Goal: Task Accomplishment & Management: Manage account settings

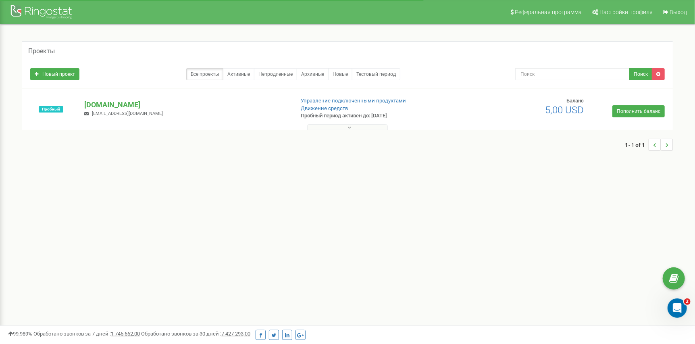
click at [357, 126] on button at bounding box center [347, 127] width 81 height 6
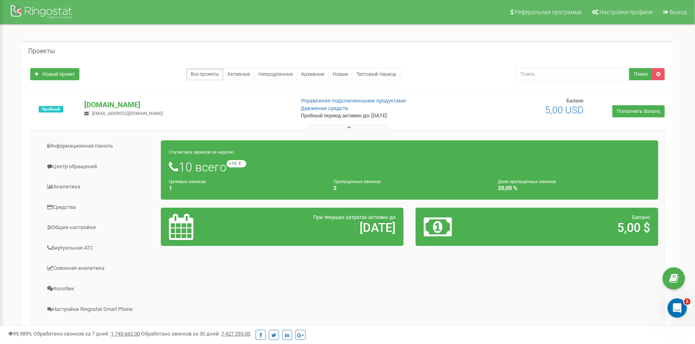
scroll to position [40, 0]
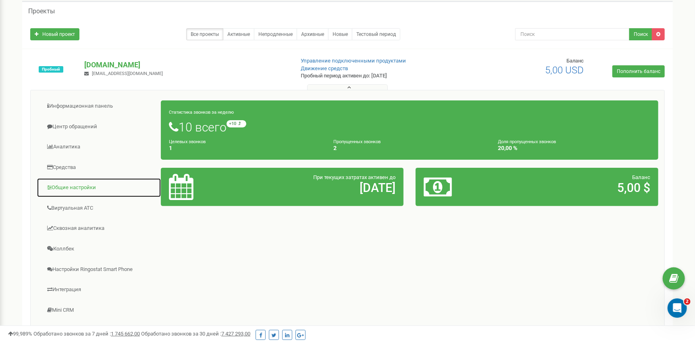
click at [71, 184] on link "Общие настройки" at bounding box center [99, 188] width 125 height 20
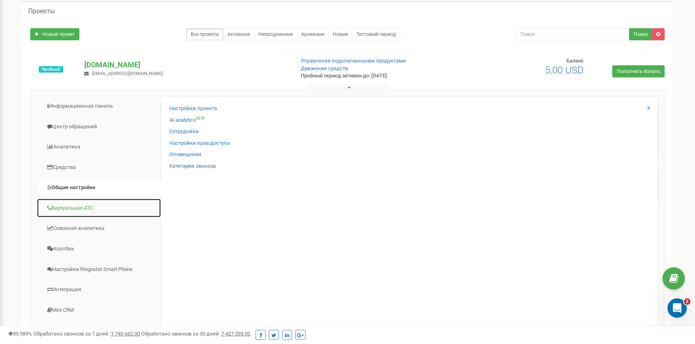
click at [63, 210] on link "Виртуальная АТС" at bounding box center [99, 208] width 125 height 20
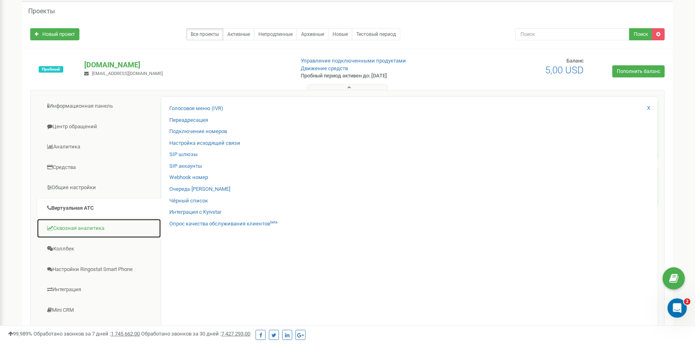
click at [70, 228] on link "Сквозная аналитика" at bounding box center [99, 228] width 125 height 20
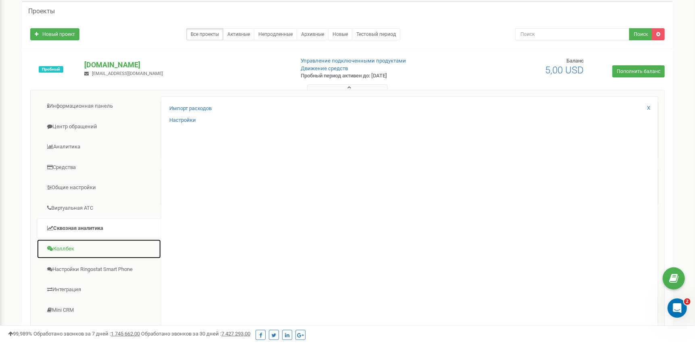
click at [62, 246] on link "Коллбек" at bounding box center [99, 249] width 125 height 20
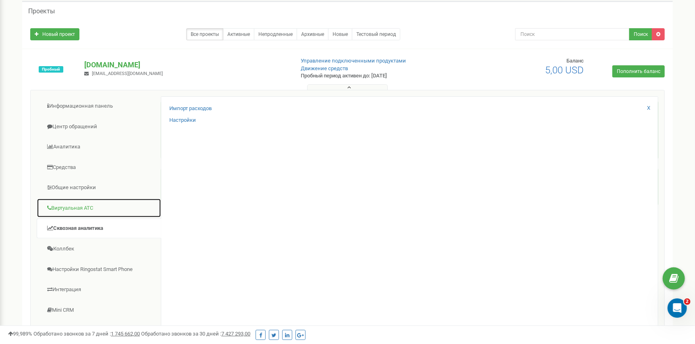
click at [70, 207] on link "Виртуальная АТС" at bounding box center [99, 208] width 125 height 20
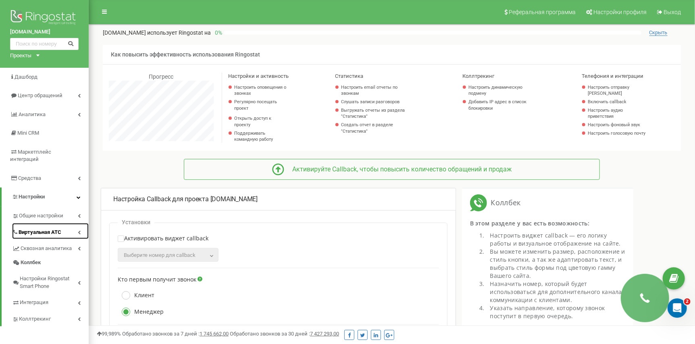
click at [49, 223] on link "Виртуальная АТС" at bounding box center [50, 231] width 77 height 17
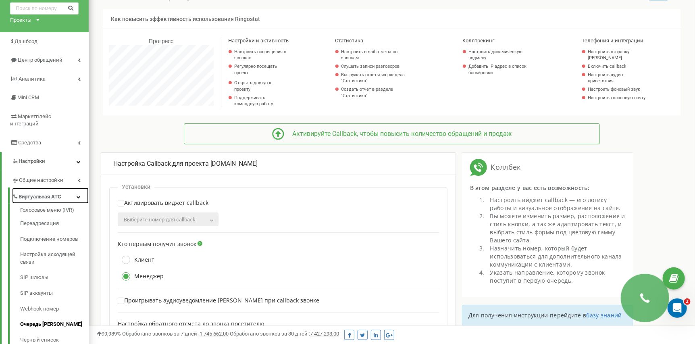
scroll to position [120, 0]
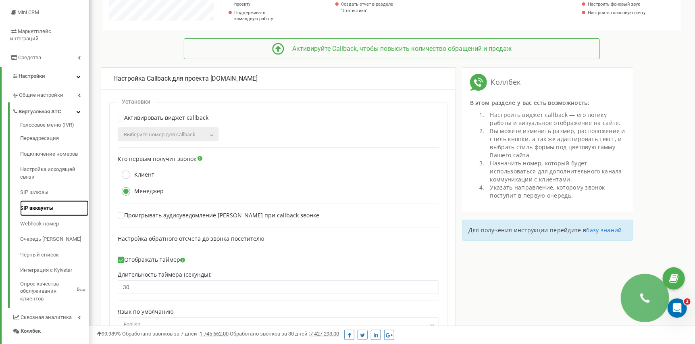
click at [51, 201] on link "SIP аккаунты" at bounding box center [54, 208] width 69 height 16
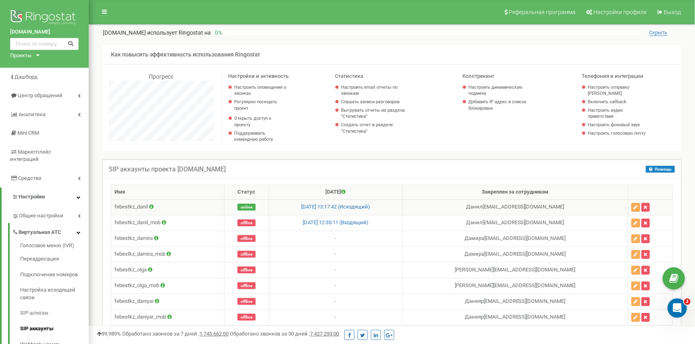
click at [149, 209] on icon at bounding box center [151, 206] width 4 height 5
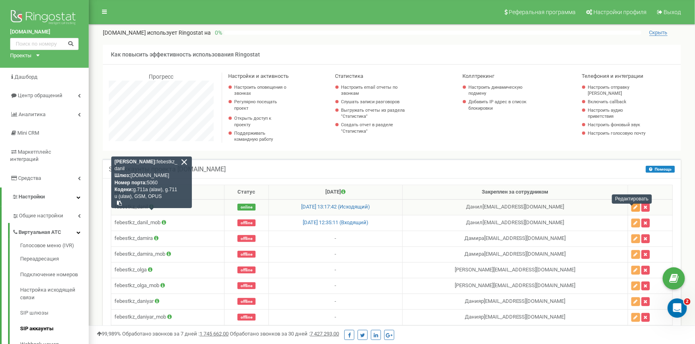
click at [633, 210] on icon "button" at bounding box center [635, 207] width 4 height 5
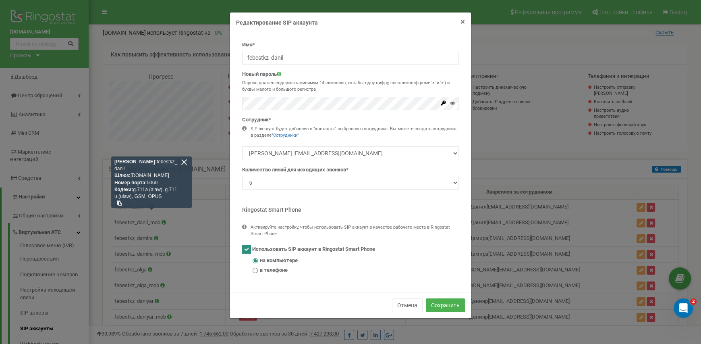
click at [463, 21] on span "×" at bounding box center [463, 22] width 4 height 10
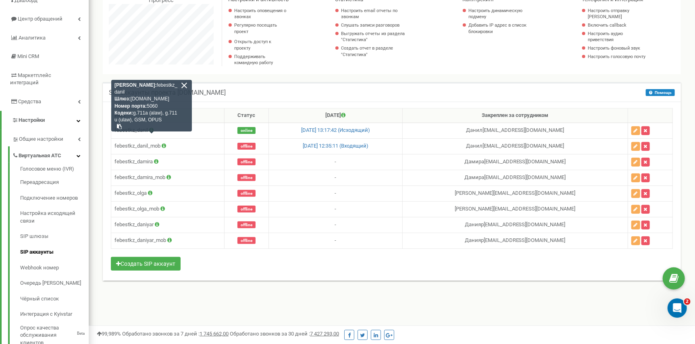
scroll to position [81, 0]
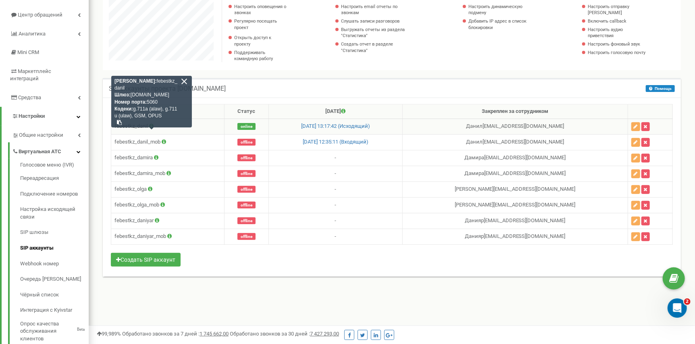
click at [187, 83] on div at bounding box center [184, 81] width 7 height 7
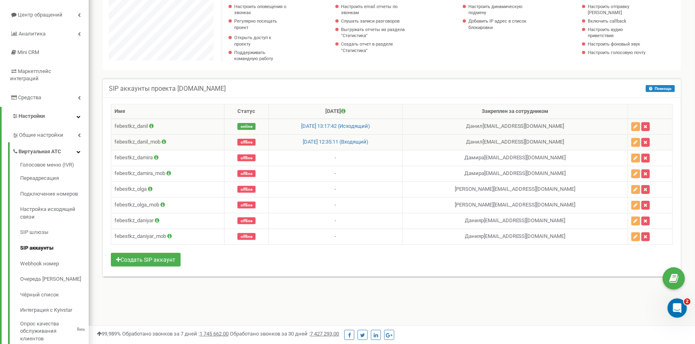
click at [165, 144] on icon at bounding box center [164, 141] width 4 height 5
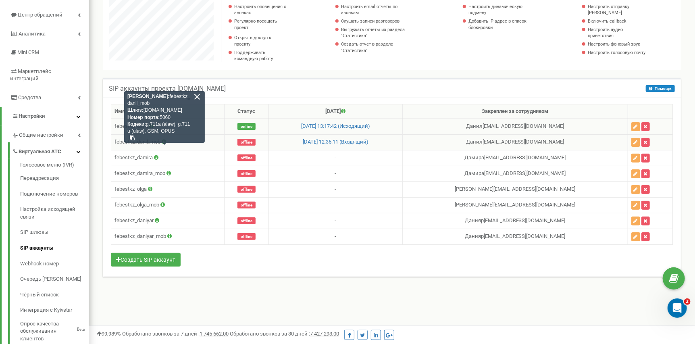
click at [199, 96] on div "Логин: febestkz_danil_mob Шлюз: sip.ringostat.com Номер порта: 5060 Кодеки: g.7…" at bounding box center [164, 117] width 81 height 52
click at [195, 97] on div at bounding box center [196, 96] width 7 height 7
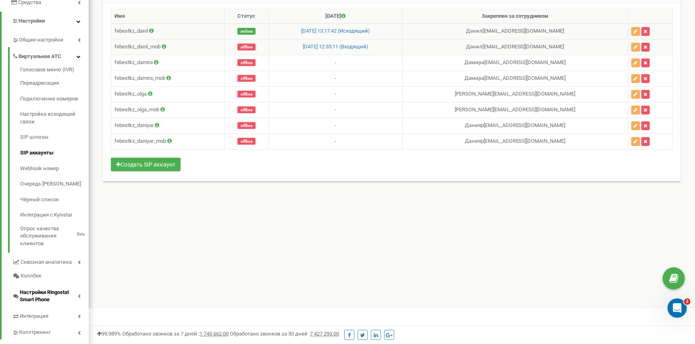
scroll to position [184, 0]
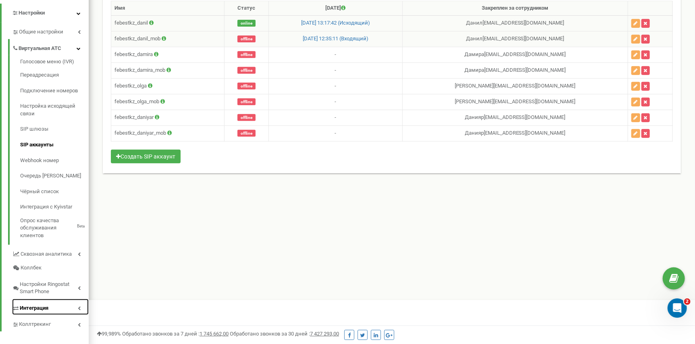
click at [71, 301] on link "Интеграция" at bounding box center [50, 307] width 77 height 17
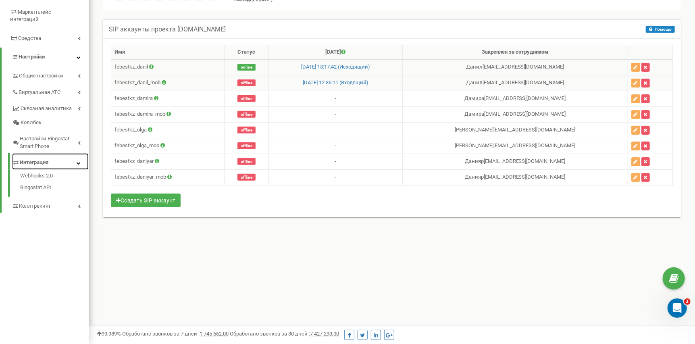
scroll to position [139, 0]
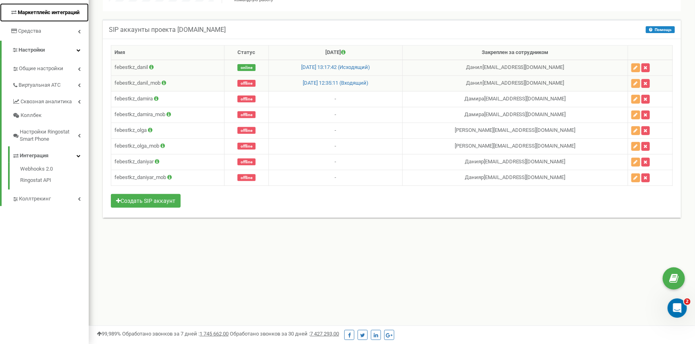
click at [66, 10] on span "Маркетплейс интеграций" at bounding box center [49, 12] width 62 height 6
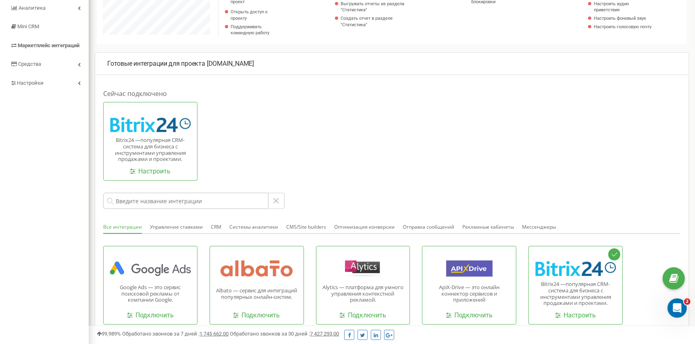
scroll to position [120, 0]
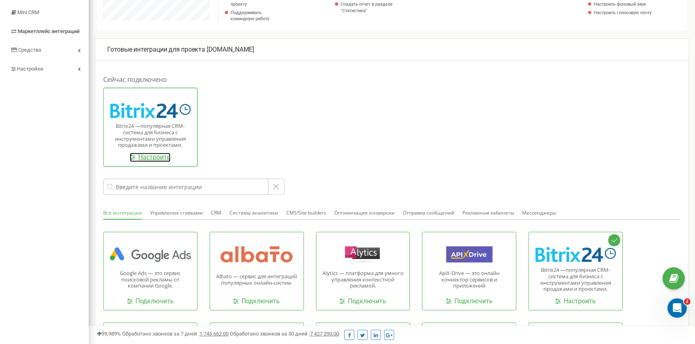
click at [151, 161] on link "Настроить" at bounding box center [150, 157] width 41 height 9
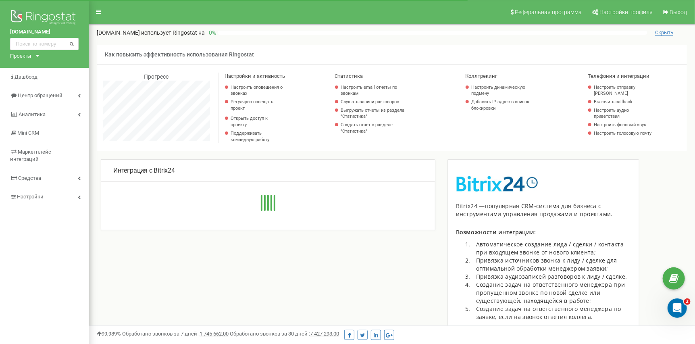
scroll to position [484, 606]
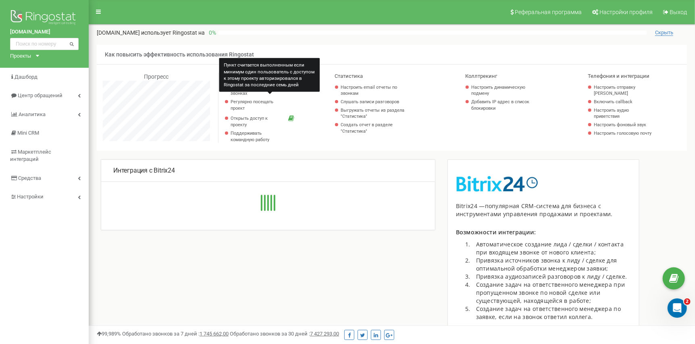
type input "https://febest.bitrix24.ru//rest/21/47moqig6dm8qw1wa/"
type input "https://febest.bitrix24.ru/"
type input "21"
type input "47moqig6dm8qw1wa"
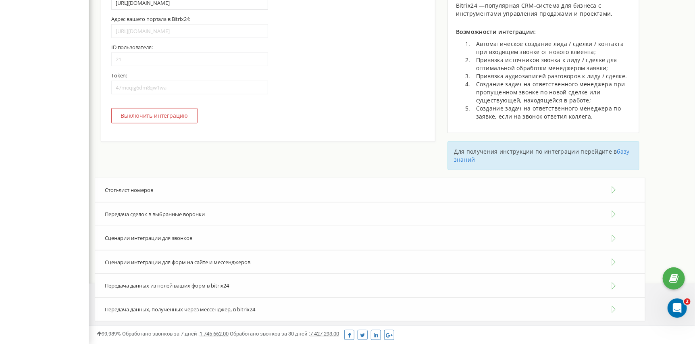
scroll to position [206, 0]
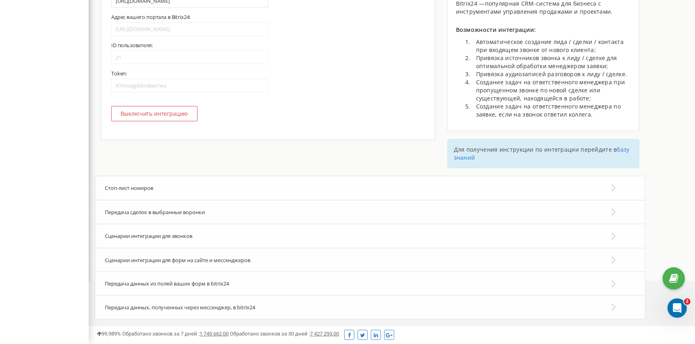
click at [219, 200] on div "Стоп-лист номеров" at bounding box center [370, 188] width 550 height 25
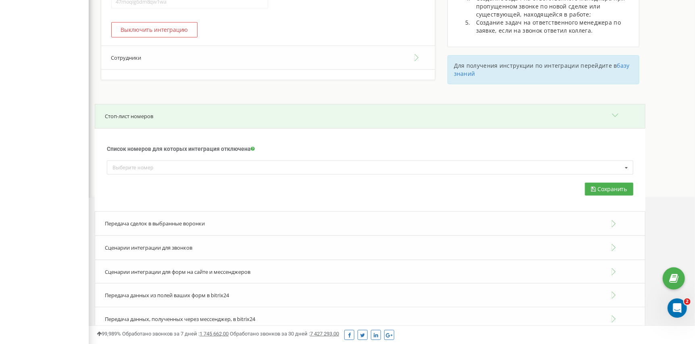
click at [217, 127] on div "Стоп-лист номеров" at bounding box center [370, 116] width 550 height 25
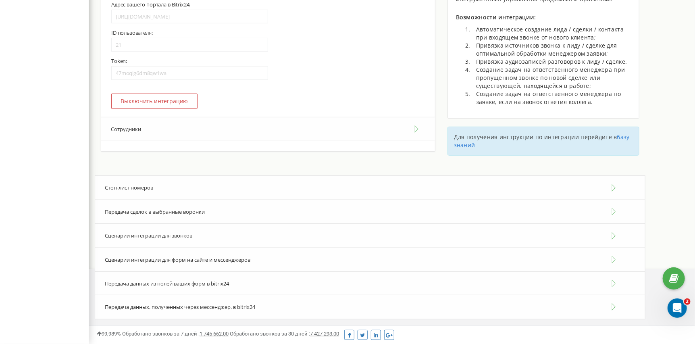
scroll to position [219, 0]
click at [199, 215] on span "Передача сделок в выбранные воронки" at bounding box center [155, 211] width 100 height 7
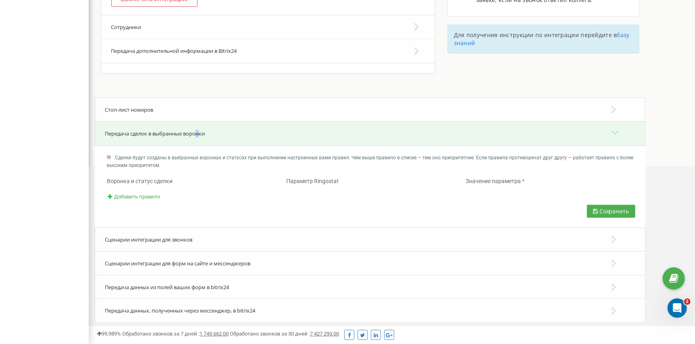
scroll to position [325, 0]
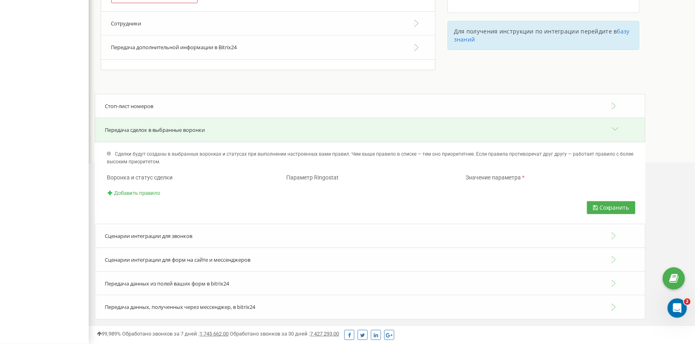
click at [217, 135] on div "Передача сделок в выбранные воронки" at bounding box center [370, 130] width 550 height 25
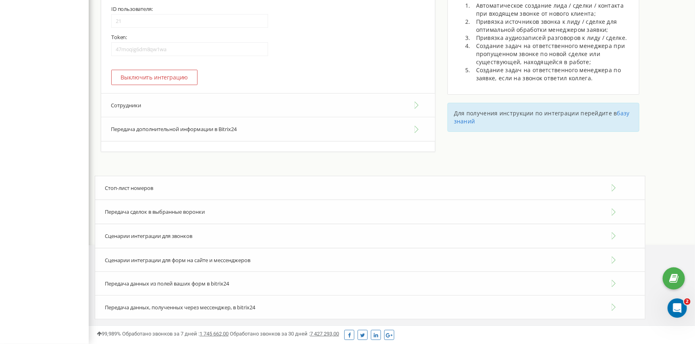
scroll to position [243, 0]
click at [223, 309] on span "Передача данных, полученных через мессенджер, в bitrix24" at bounding box center [180, 306] width 150 height 7
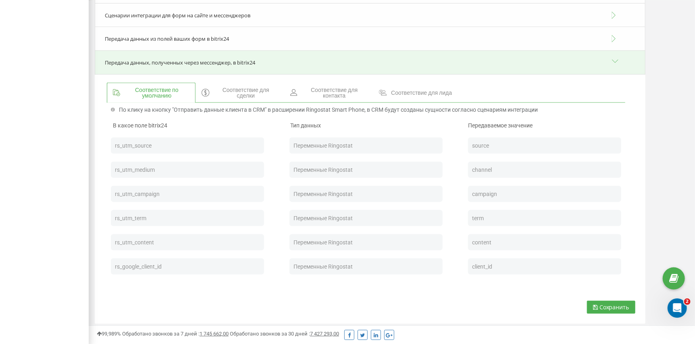
scroll to position [485, 0]
click at [260, 96] on span "Соответствие для сделки" at bounding box center [246, 90] width 64 height 11
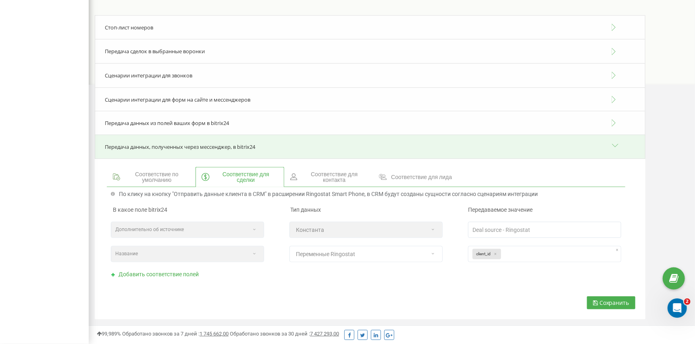
scroll to position [403, 0]
click at [352, 181] on span "Соответствие для контакта" at bounding box center [334, 176] width 65 height 11
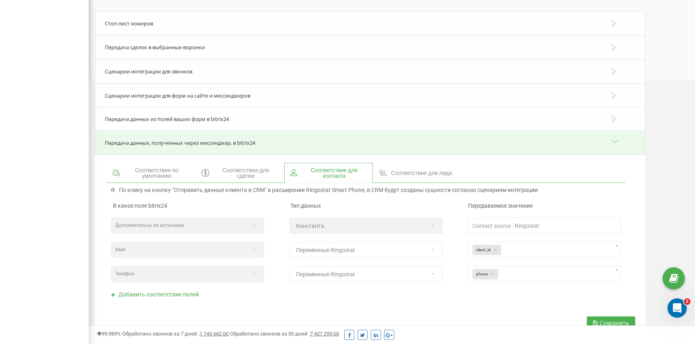
scroll to position [427, 0]
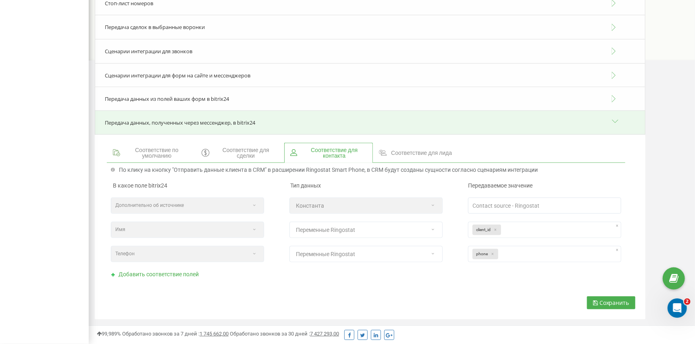
click at [392, 155] on span "Соответствие для лида" at bounding box center [421, 153] width 61 height 6
click at [169, 152] on span "Соответствие по умолчанию" at bounding box center [156, 152] width 65 height 11
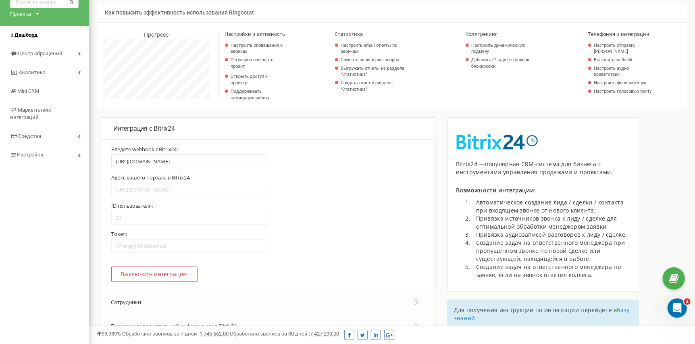
scroll to position [0, 0]
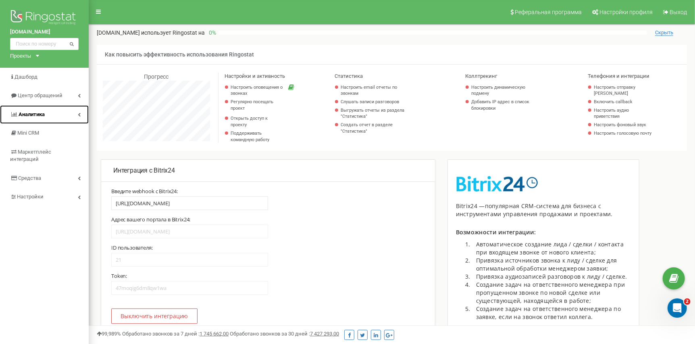
click at [50, 114] on link "Аналитика" at bounding box center [44, 114] width 89 height 19
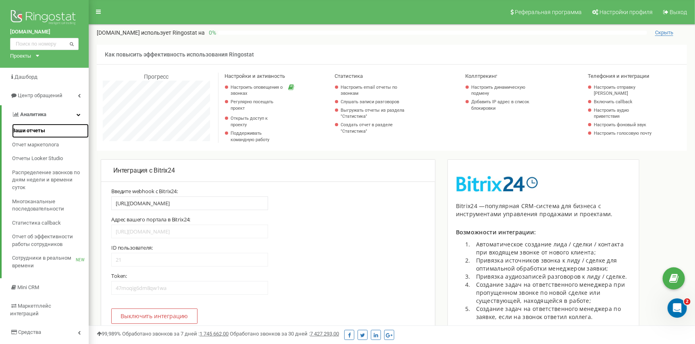
click at [37, 128] on span "Ваши отчеты" at bounding box center [28, 131] width 33 height 8
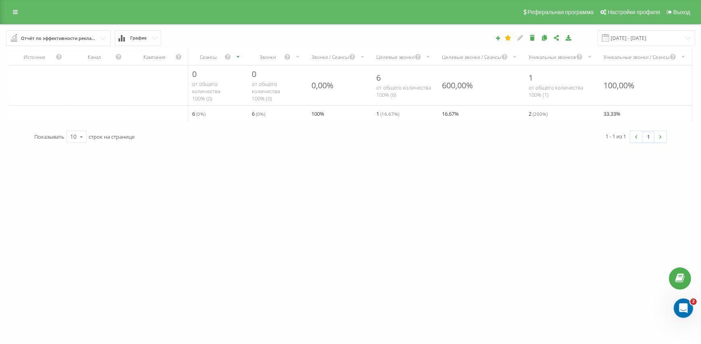
click at [23, 15] on div "Реферальная программа Настройки профиля Выход" at bounding box center [350, 12] width 701 height 24
click at [15, 15] on icon at bounding box center [15, 12] width 5 height 6
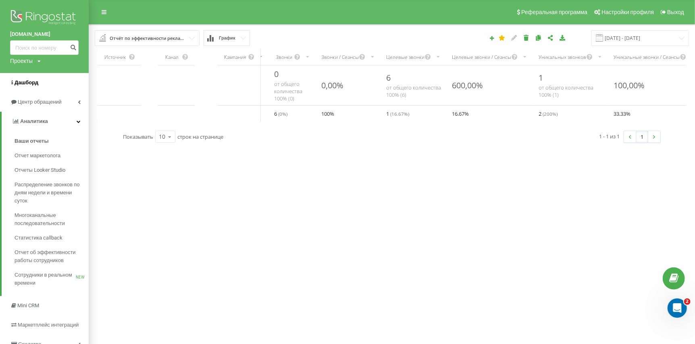
click at [25, 85] on span "Дашборд" at bounding box center [27, 82] width 24 height 6
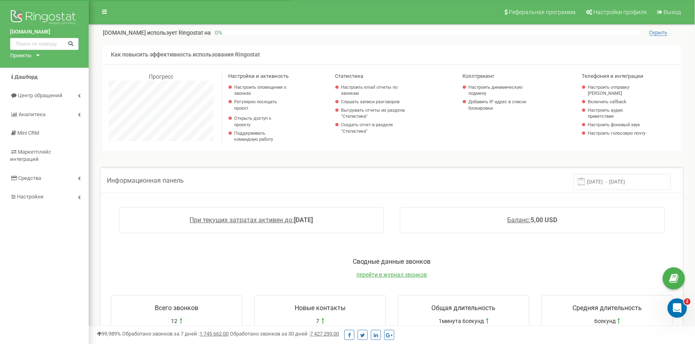
scroll to position [484, 606]
click at [33, 193] on span "Настройки" at bounding box center [30, 196] width 26 height 6
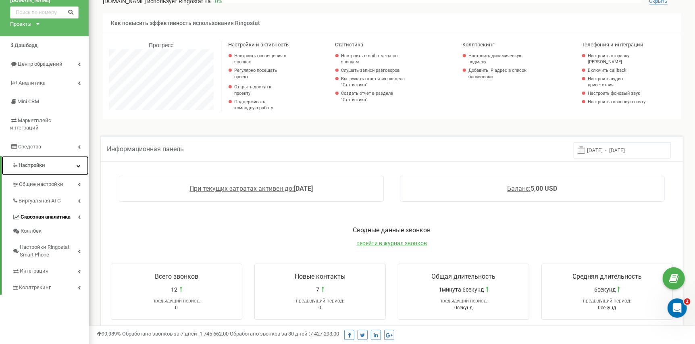
scroll to position [81, 0]
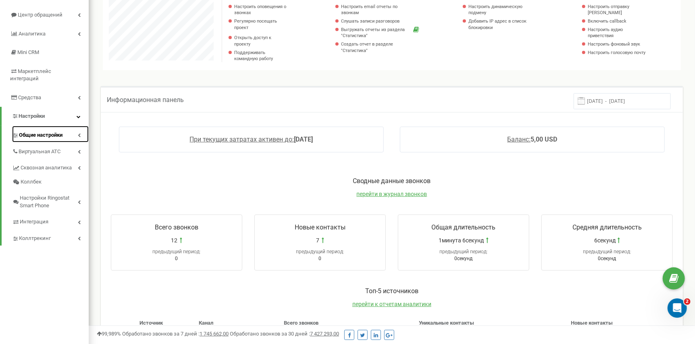
click at [52, 131] on span "Общие настройки" at bounding box center [41, 135] width 44 height 8
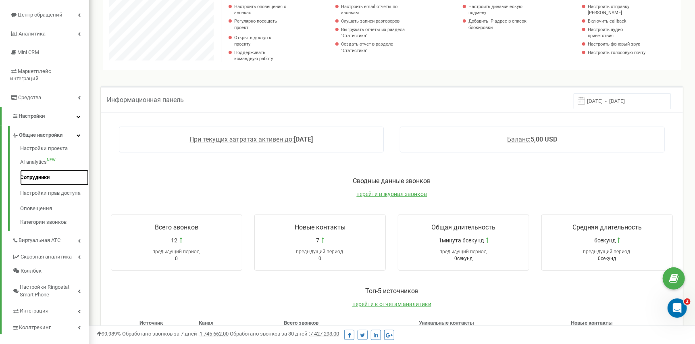
click at [42, 172] on link "Сотрудники" at bounding box center [54, 178] width 69 height 16
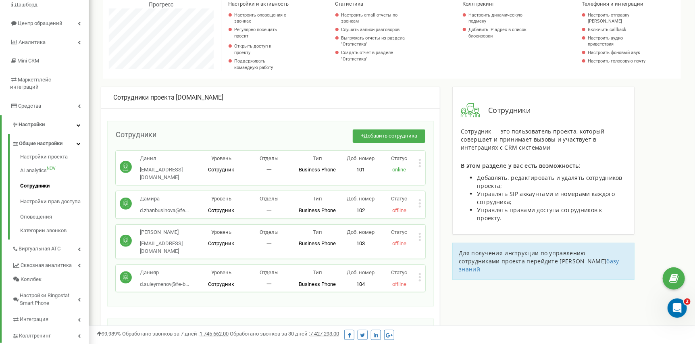
scroll to position [81, 0]
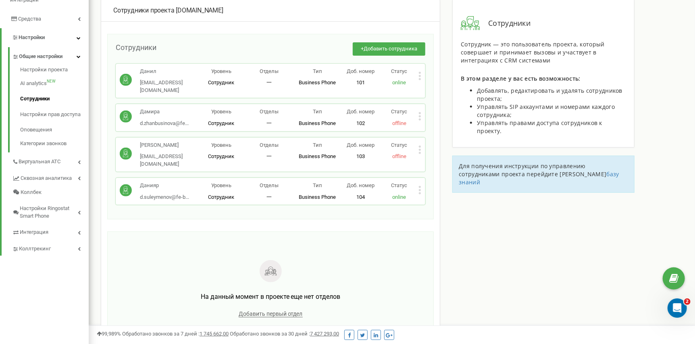
scroll to position [161, 0]
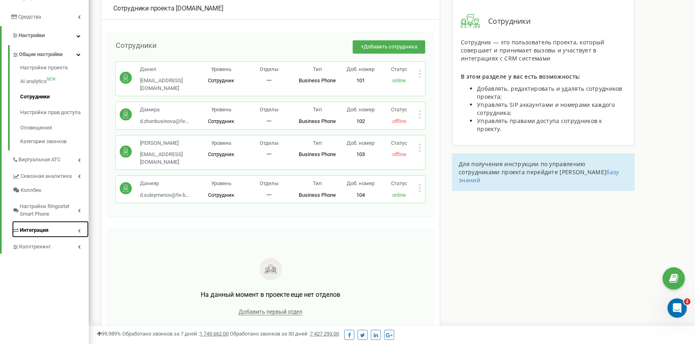
click at [76, 224] on link "Интеграция" at bounding box center [50, 229] width 77 height 17
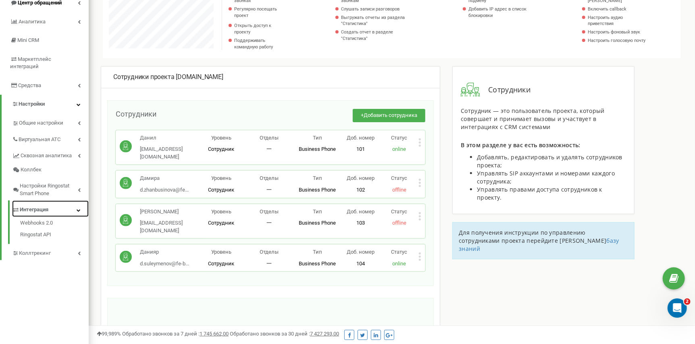
scroll to position [0, 0]
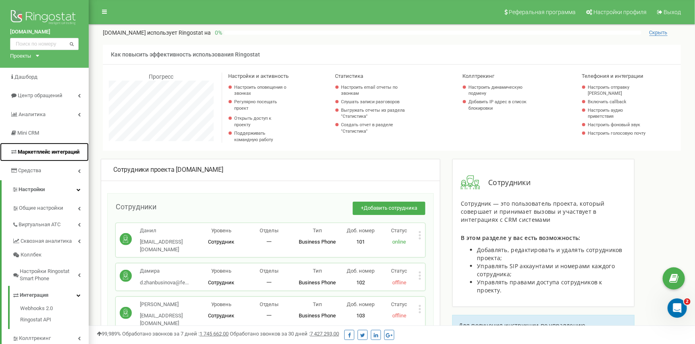
click at [46, 147] on link "Маркетплейс интеграций" at bounding box center [44, 152] width 89 height 19
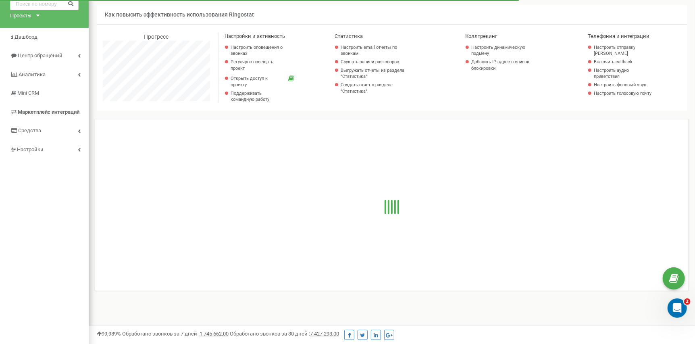
scroll to position [484, 606]
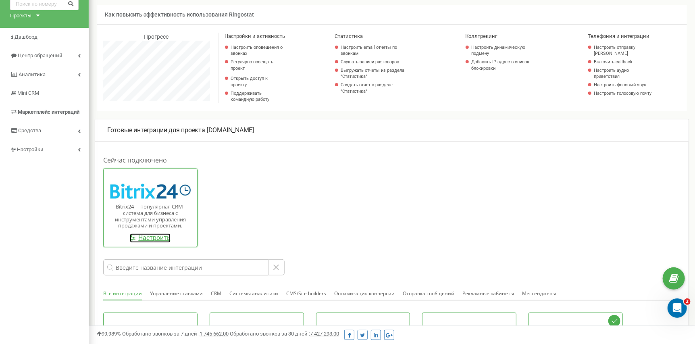
click at [149, 241] on link "Настроить" at bounding box center [150, 237] width 41 height 9
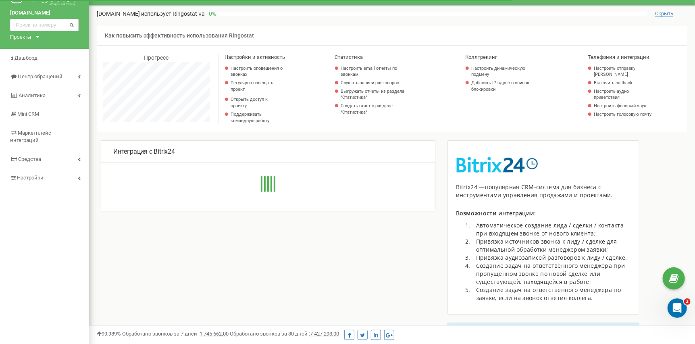
scroll to position [484, 606]
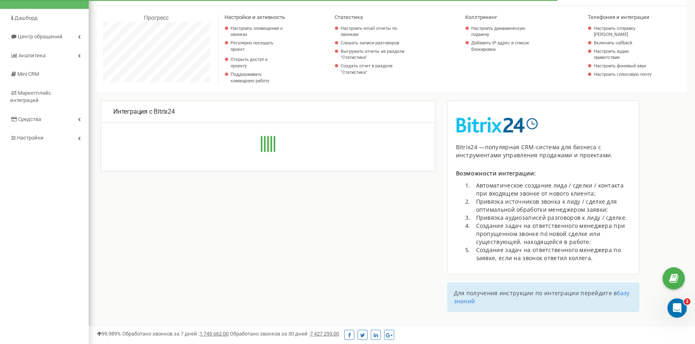
type input "https://febest.bitrix24.ru//rest/21/47moqig6dm8qw1wa/"
type input "https://febest.bitrix24.ru/"
type input "21"
type input "47moqig6dm8qw1wa"
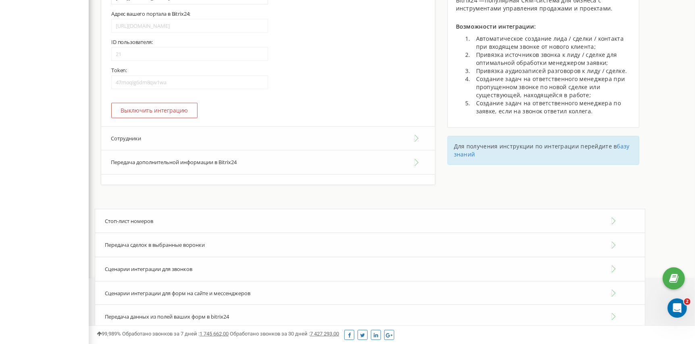
scroll to position [219, 0]
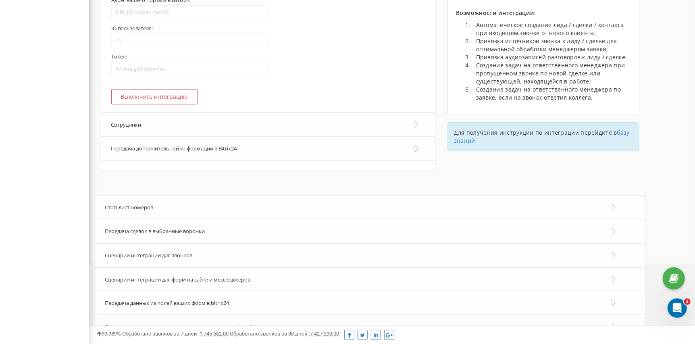
click at [343, 126] on button "Сотрудники" at bounding box center [268, 124] width 334 height 25
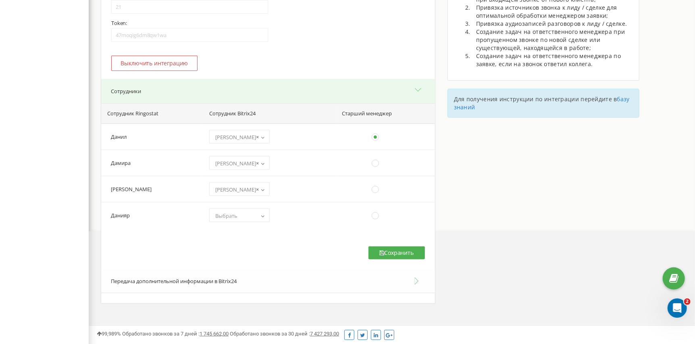
scroll to position [300, 0]
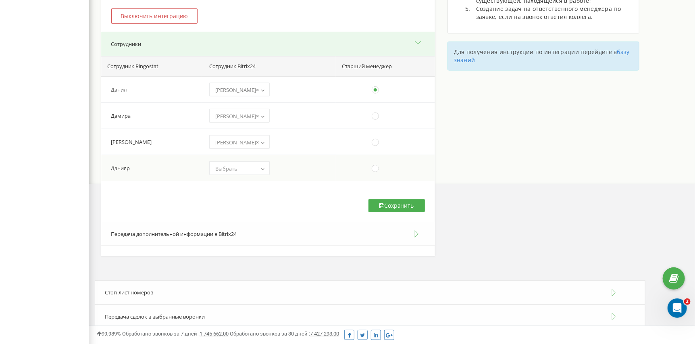
click at [252, 174] on span "Выбрать" at bounding box center [239, 168] width 55 height 11
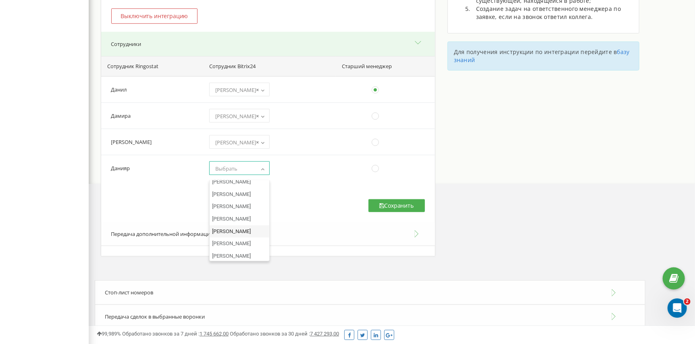
select select "21"
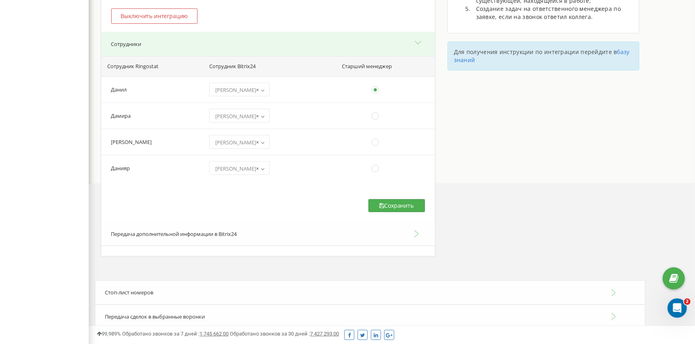
click at [382, 208] on icon at bounding box center [382, 206] width 5 height 6
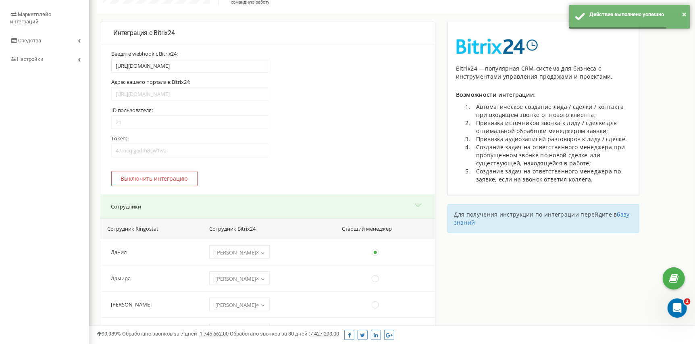
scroll to position [58, 0]
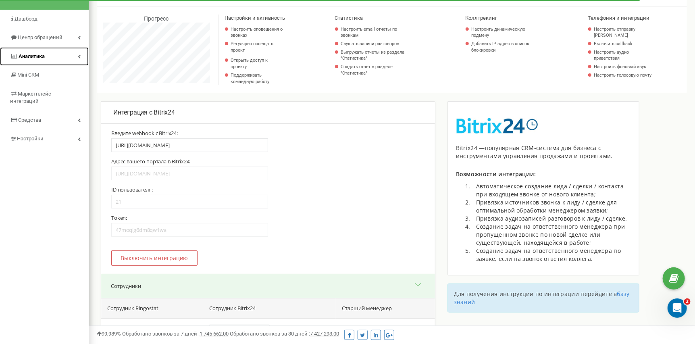
click at [60, 56] on link "Аналитика" at bounding box center [44, 56] width 89 height 19
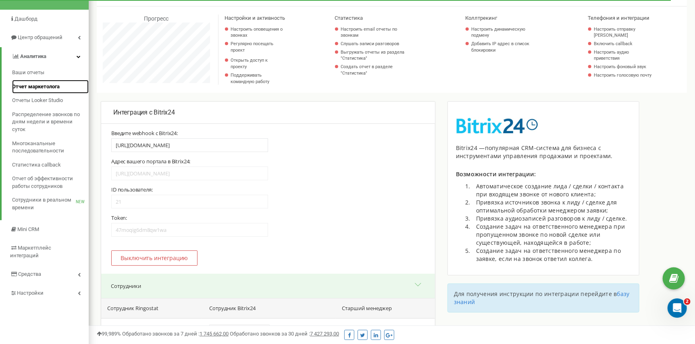
click at [42, 88] on span "Отчет маркетолога" at bounding box center [36, 87] width 48 height 8
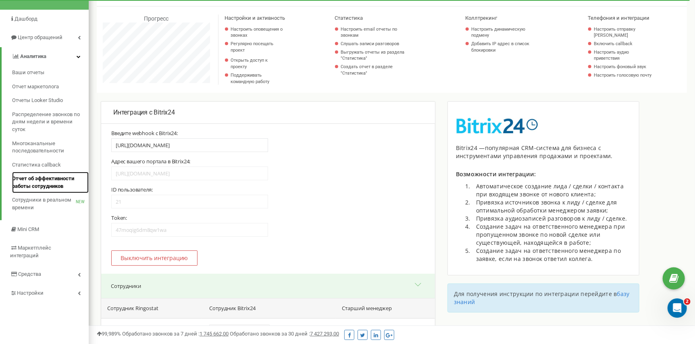
click at [72, 179] on span "Отчет об эффективности работы сотрудников" at bounding box center [48, 182] width 73 height 15
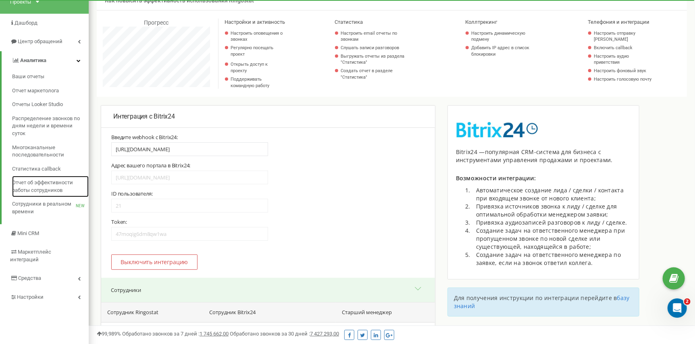
scroll to position [18, 0]
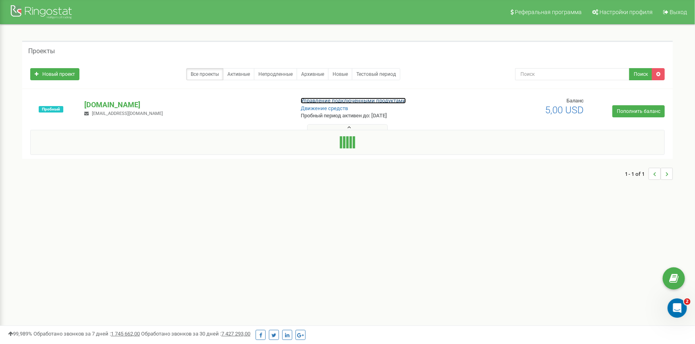
click at [344, 99] on link "Управление подключенными продуктами" at bounding box center [353, 101] width 105 height 6
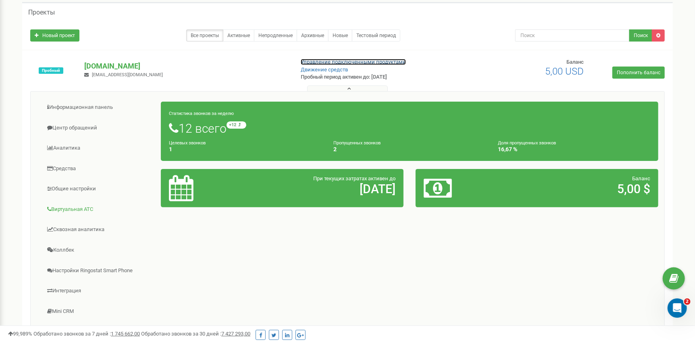
scroll to position [81, 0]
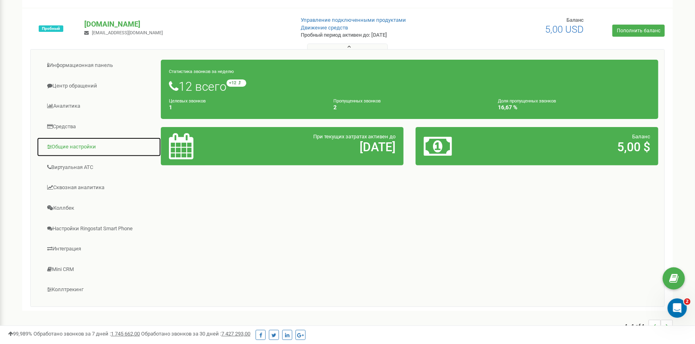
click at [80, 151] on link "Общие настройки" at bounding box center [99, 147] width 125 height 20
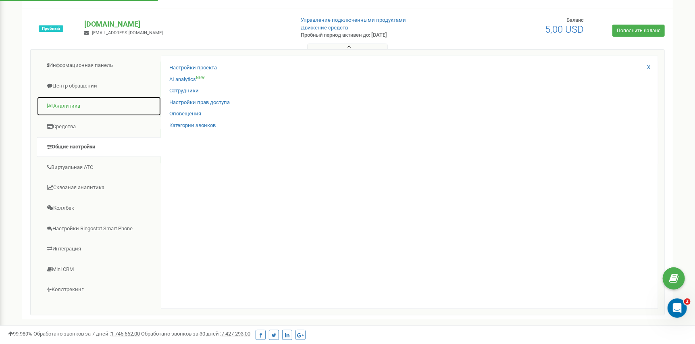
click at [72, 97] on link "Аналитика" at bounding box center [99, 106] width 125 height 20
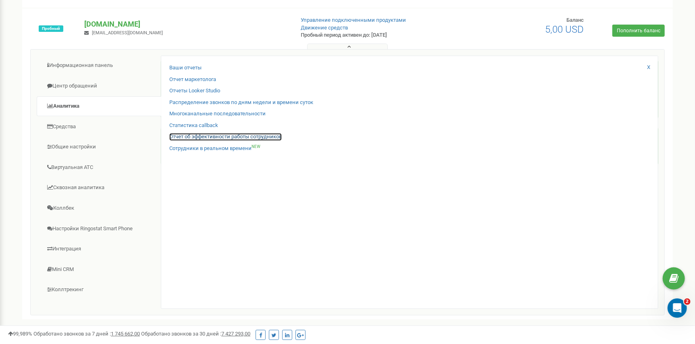
click at [207, 138] on link "Отчет об эффективности работы сотрудников" at bounding box center [225, 137] width 112 height 8
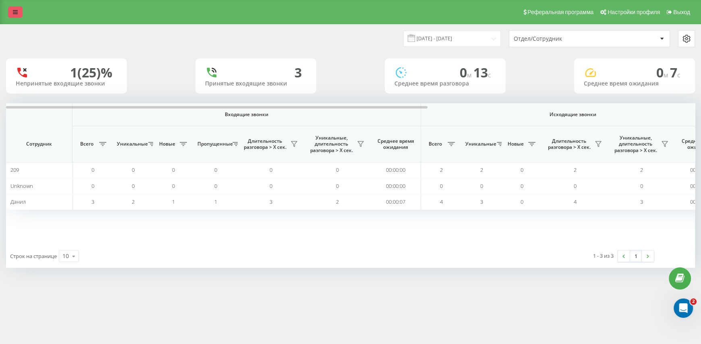
click at [18, 14] on link at bounding box center [15, 11] width 15 height 11
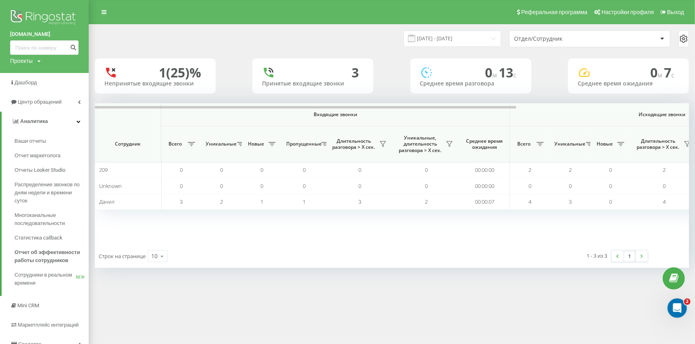
click at [400, 68] on div "1 (25)% Непринятые входящие звонки 3 Принятые входящие звонки 0 м 13 c Среднее …" at bounding box center [392, 75] width 594 height 35
click at [44, 143] on span "Ваши отчеты" at bounding box center [32, 141] width 34 height 8
click at [69, 125] on link "Аналитика" at bounding box center [45, 121] width 87 height 19
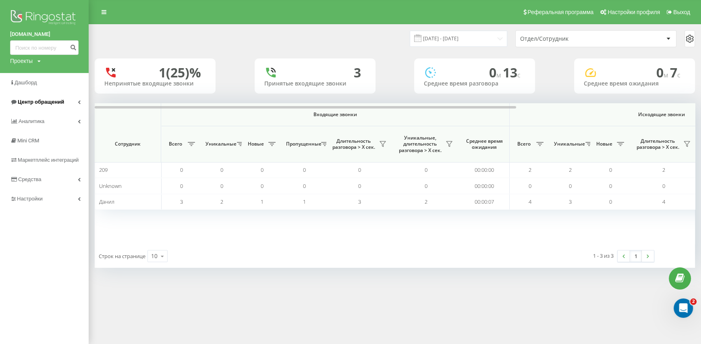
click at [79, 104] on icon at bounding box center [79, 102] width 3 height 4
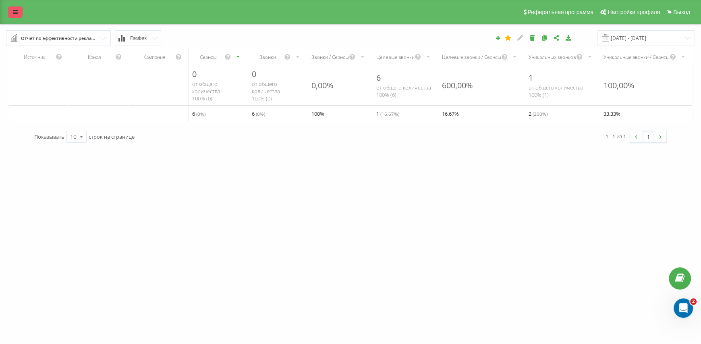
click at [16, 17] on link at bounding box center [15, 11] width 15 height 11
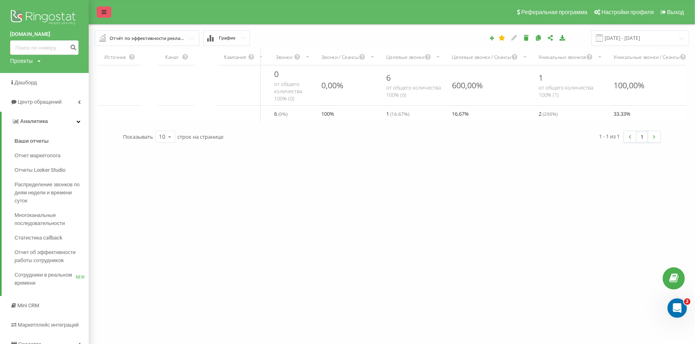
click at [16, 17] on img at bounding box center [44, 18] width 69 height 20
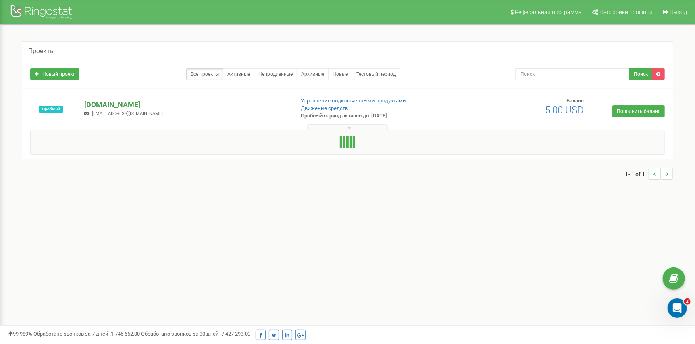
click at [90, 104] on p "[DOMAIN_NAME]" at bounding box center [185, 105] width 203 height 10
click at [91, 106] on p "[DOMAIN_NAME]" at bounding box center [185, 105] width 203 height 10
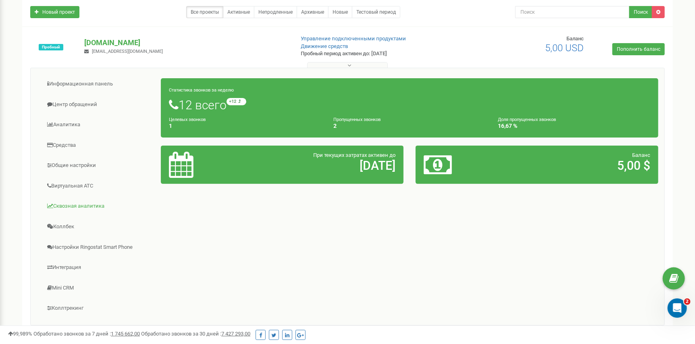
scroll to position [120, 0]
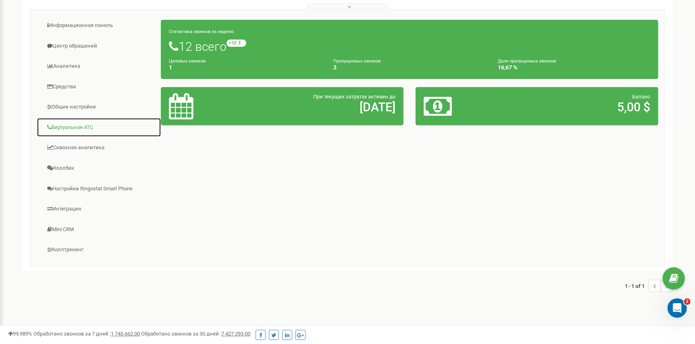
click at [93, 129] on link "Виртуальная АТС" at bounding box center [99, 128] width 125 height 20
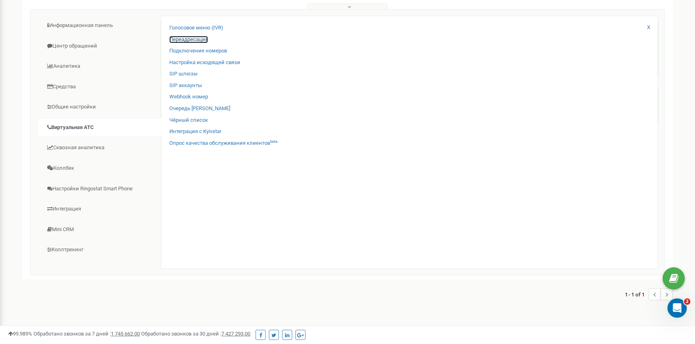
click at [195, 42] on link "Переадресация" at bounding box center [188, 40] width 39 height 8
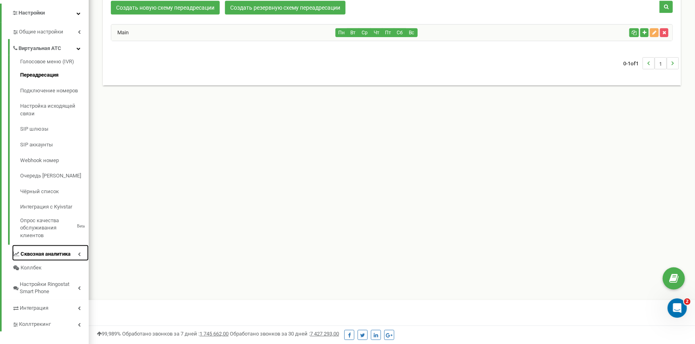
click at [54, 250] on span "Сквозная аналитика" at bounding box center [46, 254] width 50 height 8
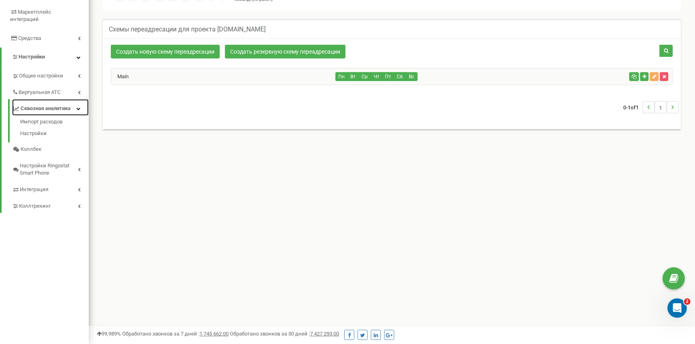
scroll to position [139, 0]
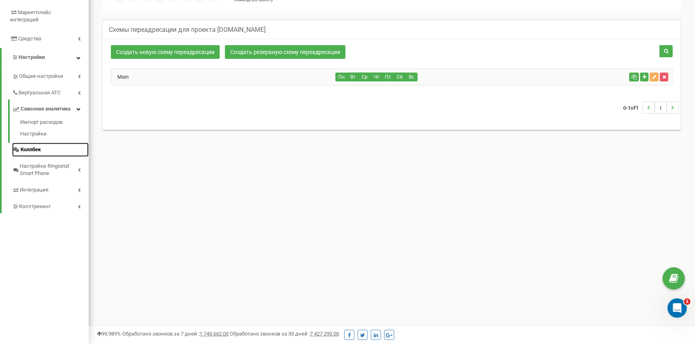
click at [45, 143] on link "Коллбек" at bounding box center [50, 150] width 77 height 14
click at [50, 168] on span "Настройки Ringostat Smart Phone" at bounding box center [49, 169] width 58 height 15
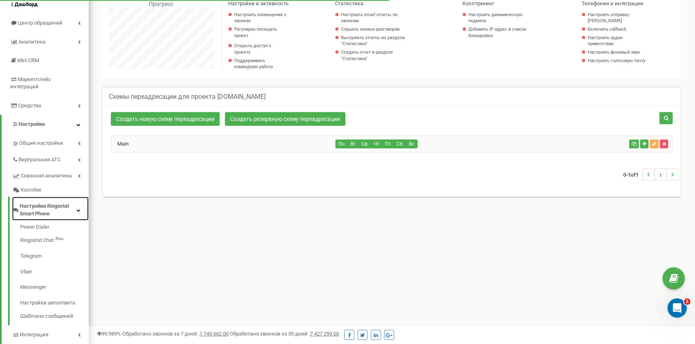
scroll to position [0, 0]
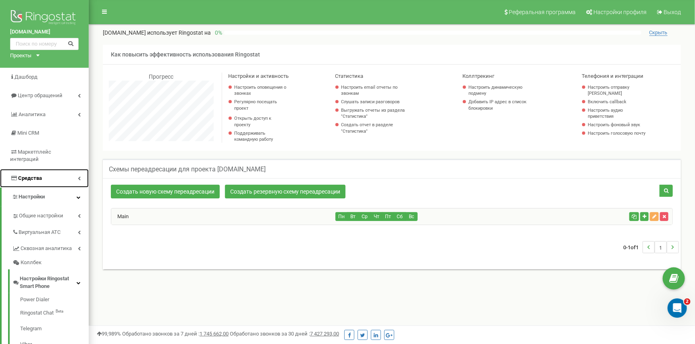
click at [54, 170] on link "Средства" at bounding box center [44, 178] width 89 height 19
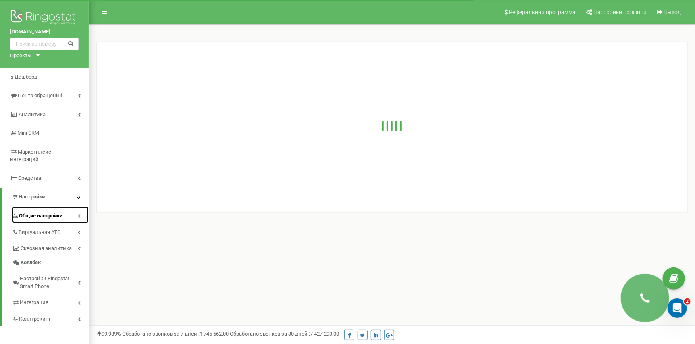
click at [61, 212] on span "Общие настройки" at bounding box center [41, 216] width 44 height 8
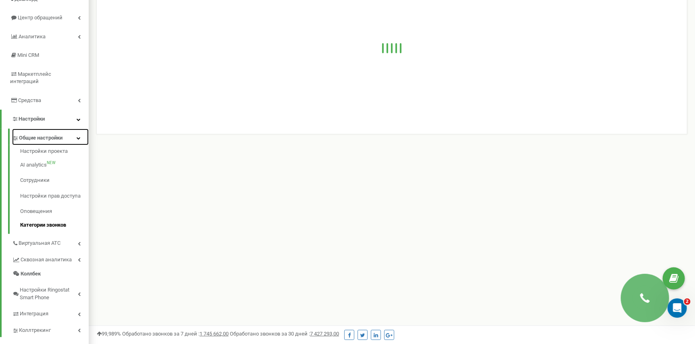
scroll to position [81, 0]
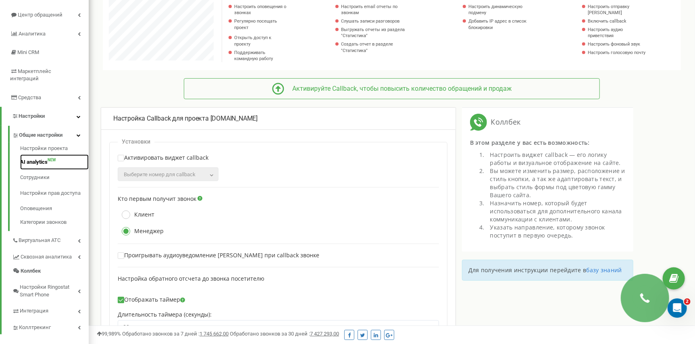
click at [37, 154] on link "AI analytics NEW" at bounding box center [54, 162] width 69 height 16
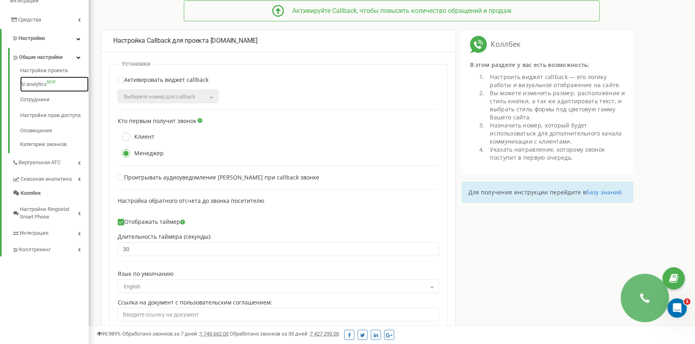
scroll to position [161, 0]
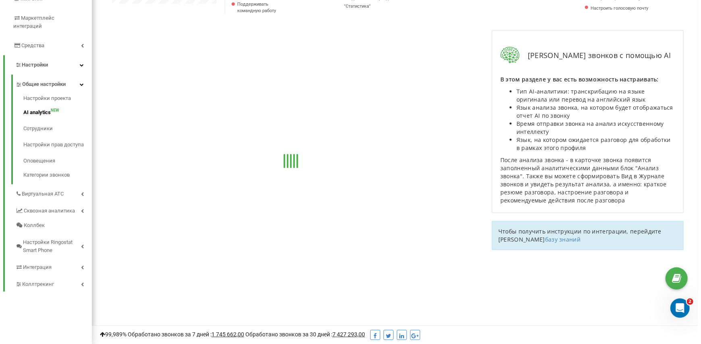
scroll to position [139, 0]
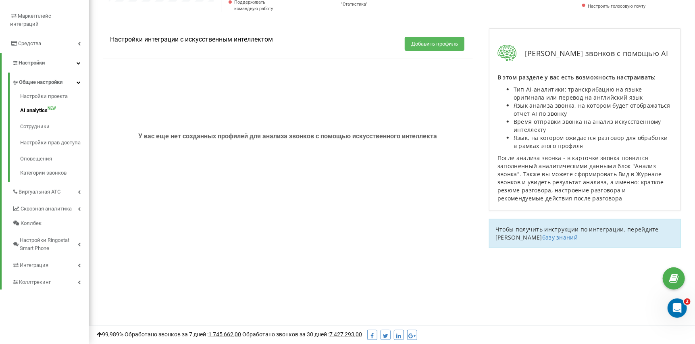
click at [446, 51] on button "Добавить профиль" at bounding box center [435, 44] width 60 height 14
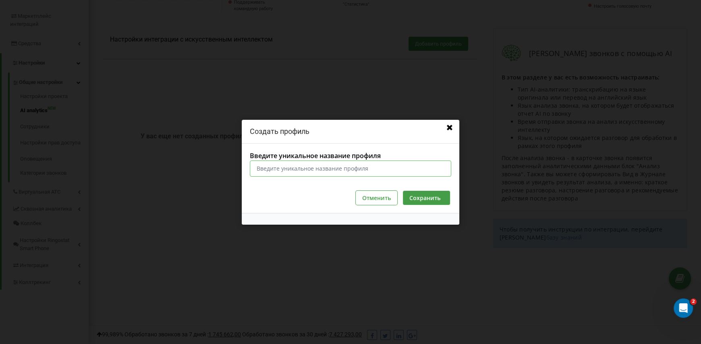
click at [388, 165] on input "Введите уникальное название профиля" at bounding box center [350, 168] width 201 height 16
type input "n"
type input "test"
click at [440, 202] on button "Сохранить" at bounding box center [426, 197] width 47 height 14
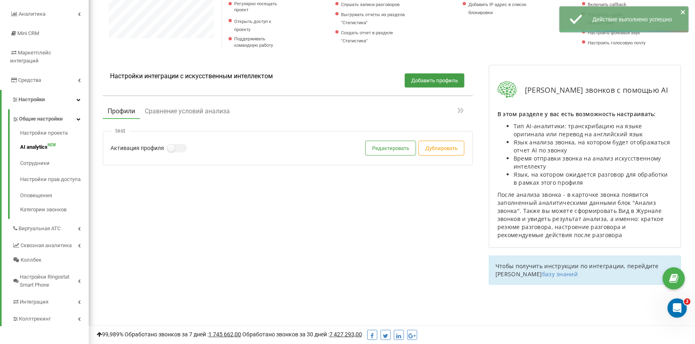
scroll to position [139, 0]
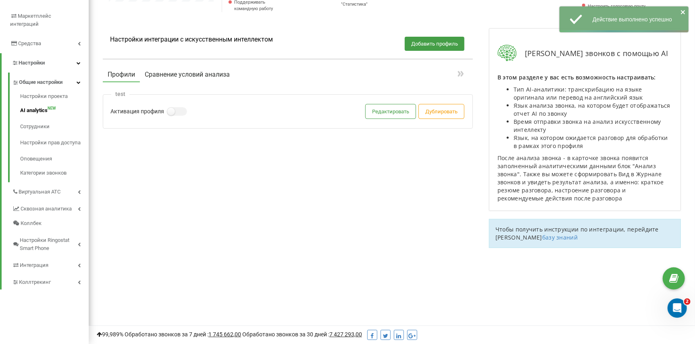
click at [188, 82] on button "Сравнение условий анализа" at bounding box center [187, 74] width 95 height 15
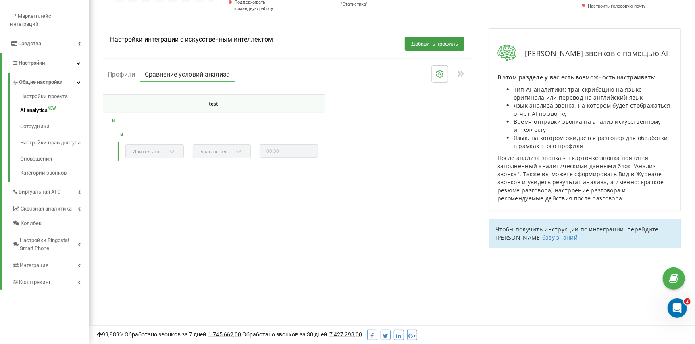
click at [156, 158] on div "Длительность разговора" at bounding box center [154, 151] width 58 height 14
click at [174, 158] on div "Длительность разговора" at bounding box center [154, 151] width 58 height 14
click at [222, 158] on div "Больше или равно" at bounding box center [222, 151] width 58 height 14
click at [244, 158] on div "Больше или равно" at bounding box center [222, 151] width 58 height 14
click at [124, 77] on div "Профили Сравнение условий анализа" at bounding box center [288, 75] width 370 height 18
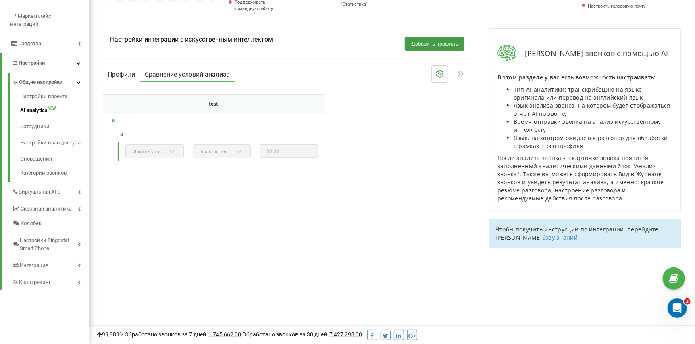
click at [122, 82] on button "Профили" at bounding box center [121, 74] width 37 height 15
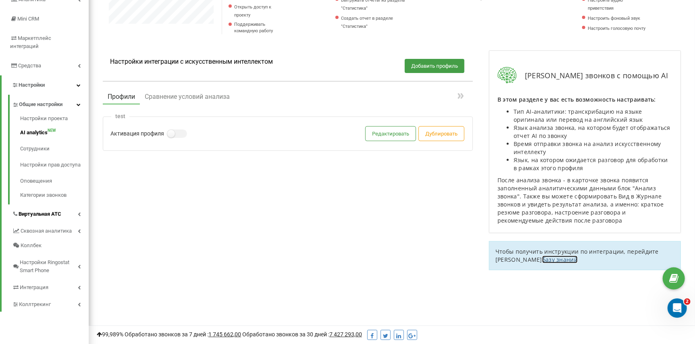
scroll to position [100, 0]
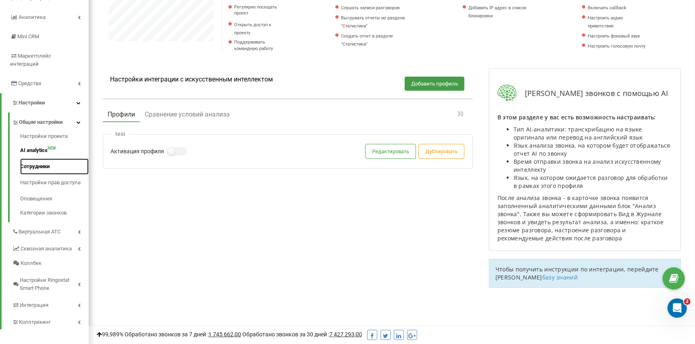
click at [52, 158] on link "Сотрудники" at bounding box center [54, 166] width 69 height 16
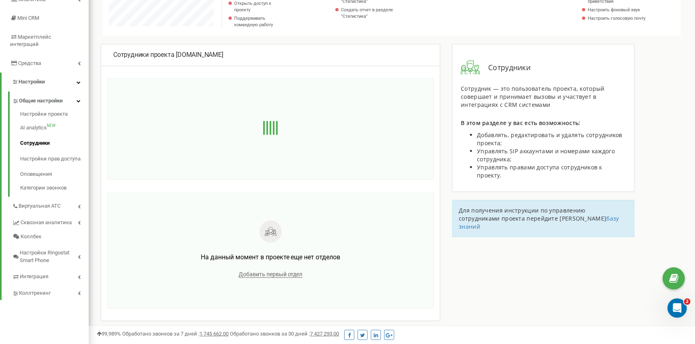
scroll to position [120, 0]
